Goal: Information Seeking & Learning: Learn about a topic

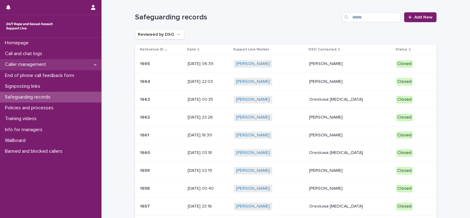
drag, startPoint x: 0, startPoint y: 0, endPoint x: 49, endPoint y: 66, distance: 82.1
click at [49, 66] on p "Caller management" at bounding box center [26, 65] width 49 height 6
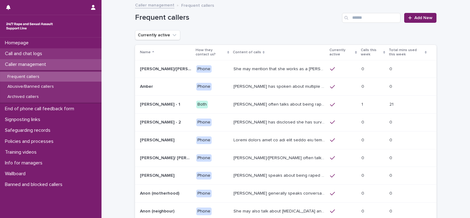
click at [48, 54] on div "Call and chat logs" at bounding box center [51, 53] width 102 height 11
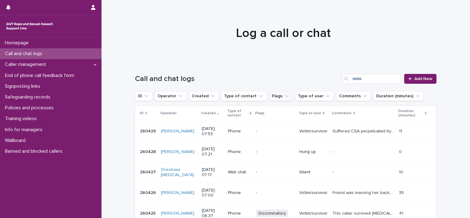
click at [273, 95] on button "Flags" at bounding box center [280, 96] width 23 height 10
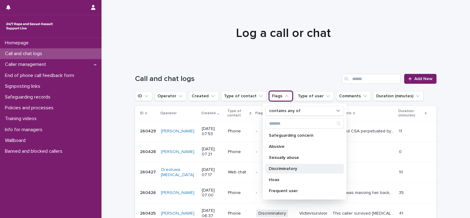
click at [291, 167] on p "Discriminatory" at bounding box center [301, 169] width 65 height 4
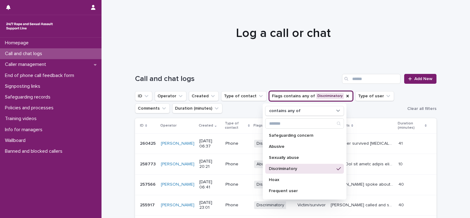
click at [373, 108] on ul "ID Operator Created Type of contact Flags contains any of Discriminatory contai…" at bounding box center [270, 102] width 272 height 25
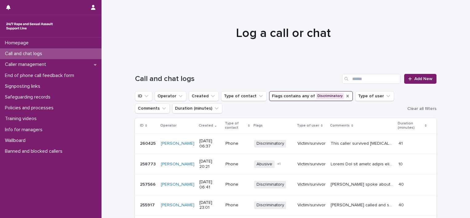
click at [345, 95] on icon "Flags" at bounding box center [347, 96] width 5 height 5
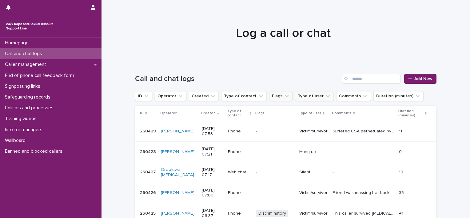
click at [305, 96] on button "Type of user" at bounding box center [314, 96] width 39 height 10
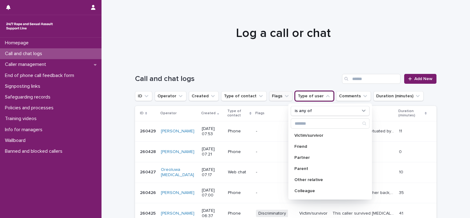
click at [305, 96] on button "Type of user" at bounding box center [314, 96] width 39 height 10
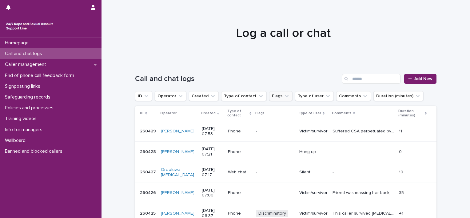
click at [272, 96] on button "Flags" at bounding box center [280, 96] width 23 height 10
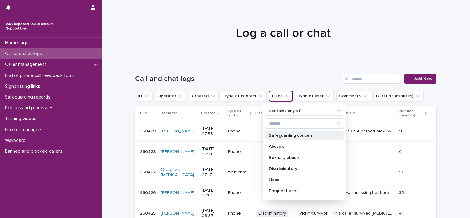
click at [294, 139] on div "Safeguarding concern" at bounding box center [304, 136] width 79 height 10
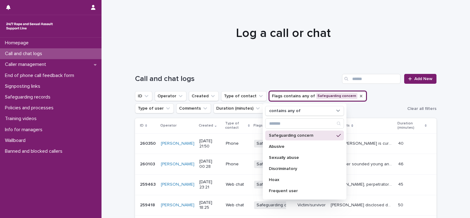
click at [294, 139] on div "Safeguarding concern" at bounding box center [304, 136] width 79 height 10
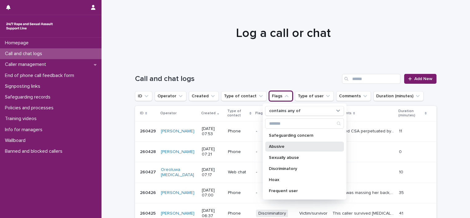
click at [296, 146] on p "Abusive" at bounding box center [301, 146] width 65 height 4
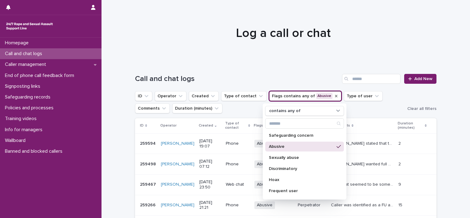
click at [296, 145] on p "Abusive" at bounding box center [301, 146] width 65 height 4
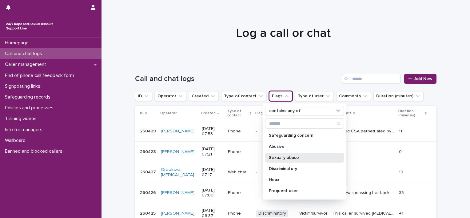
click at [296, 155] on p "Sexually abuse" at bounding box center [301, 157] width 65 height 4
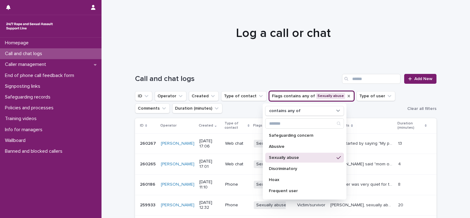
click at [373, 111] on ul "ID Operator Created Type of contact Flags contains any of Sexually abuse contai…" at bounding box center [270, 102] width 272 height 25
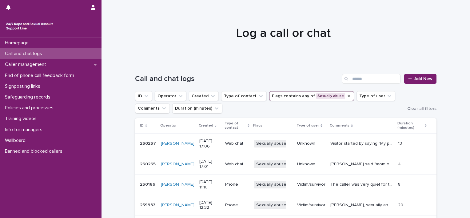
click at [347, 96] on icon "Flags" at bounding box center [349, 96] width 5 height 5
